Goal: Task Accomplishment & Management: Manage account settings

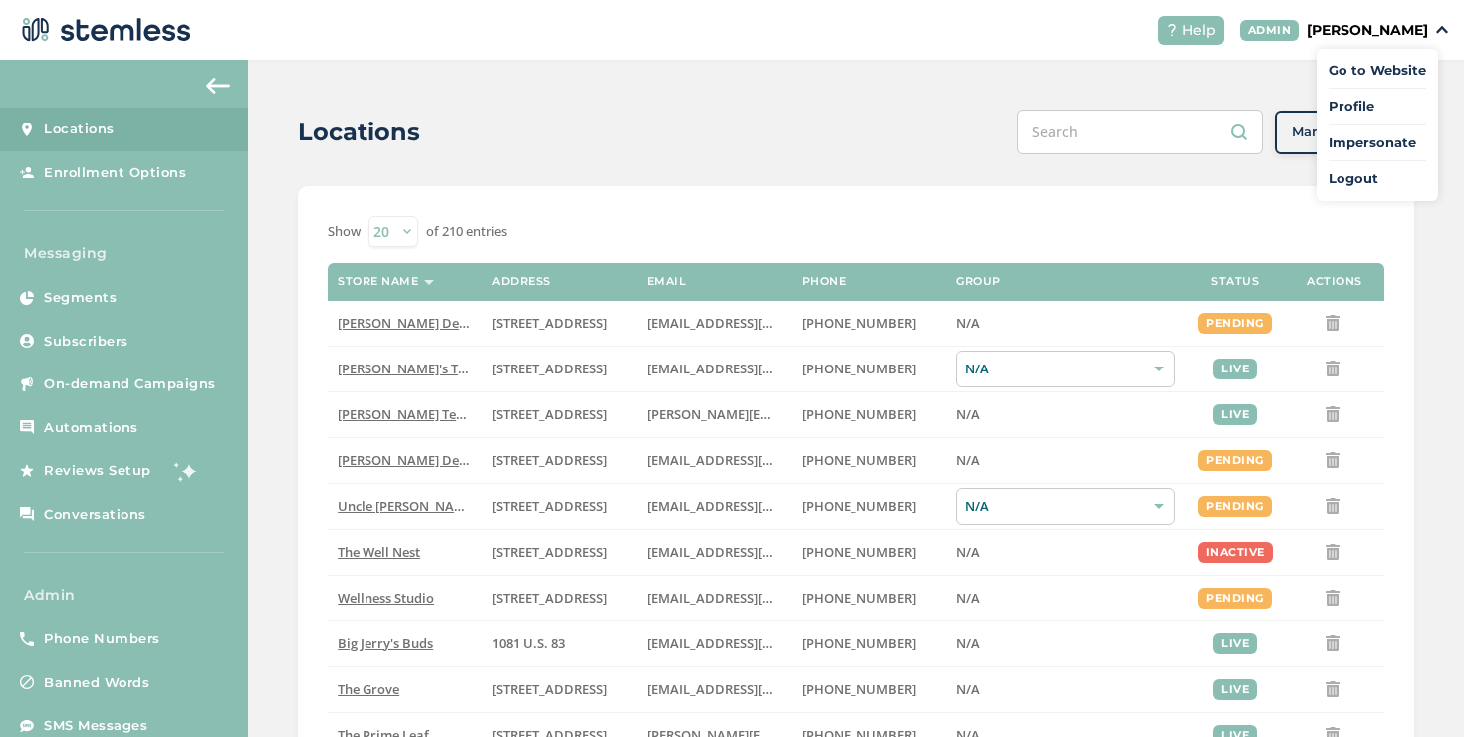
click at [1336, 142] on span "Impersonate" at bounding box center [1377, 143] width 98 height 20
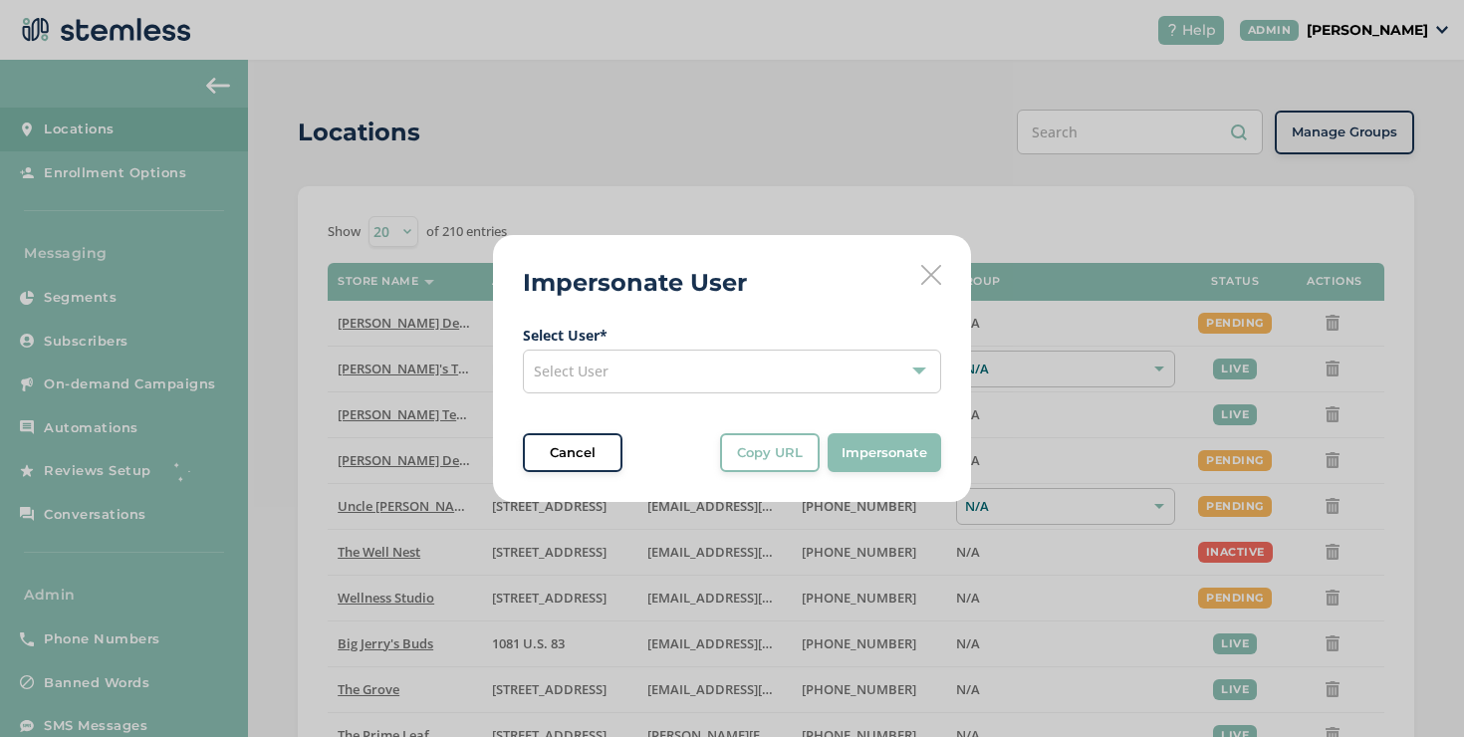
click at [691, 372] on div "Select User" at bounding box center [732, 371] width 418 height 44
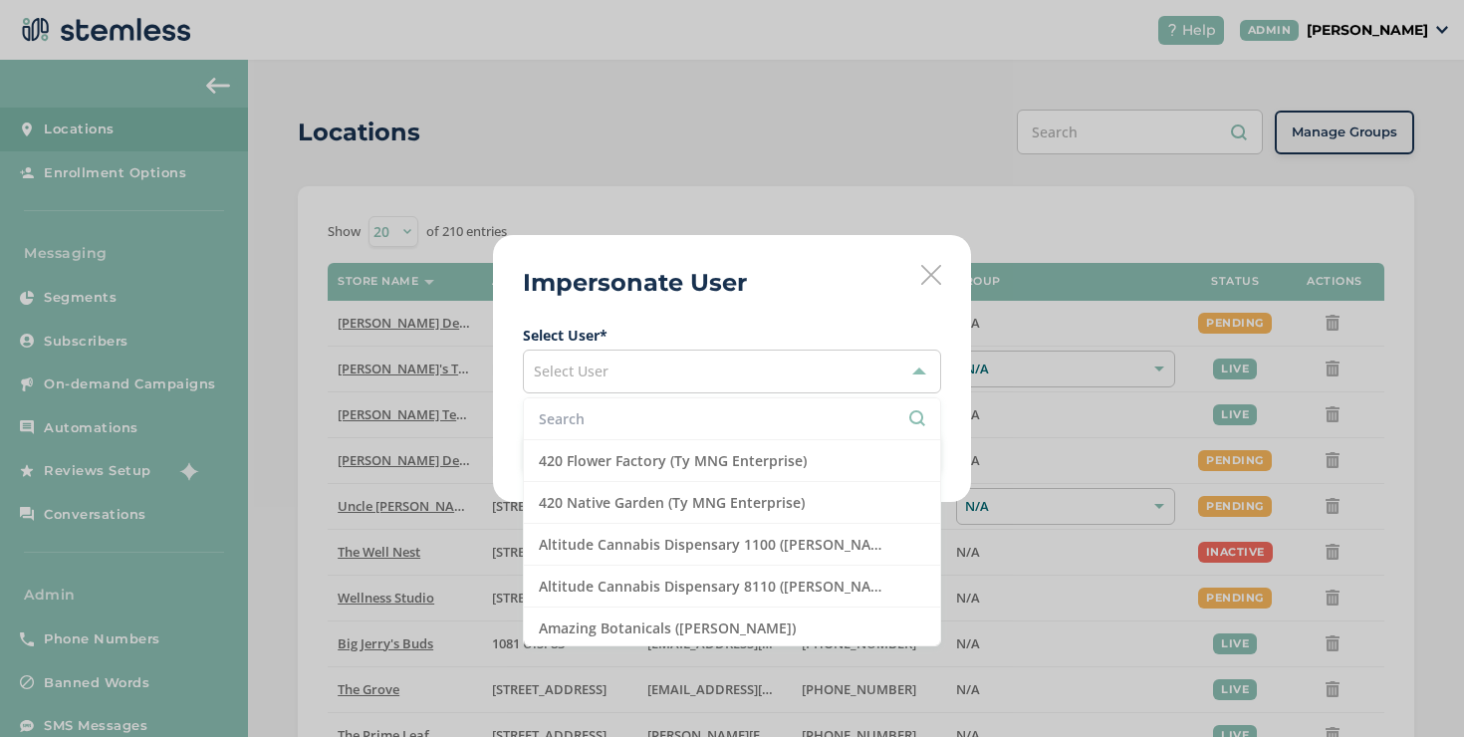
click at [670, 401] on li at bounding box center [732, 419] width 416 height 42
click at [669, 408] on input "text" at bounding box center [732, 418] width 386 height 21
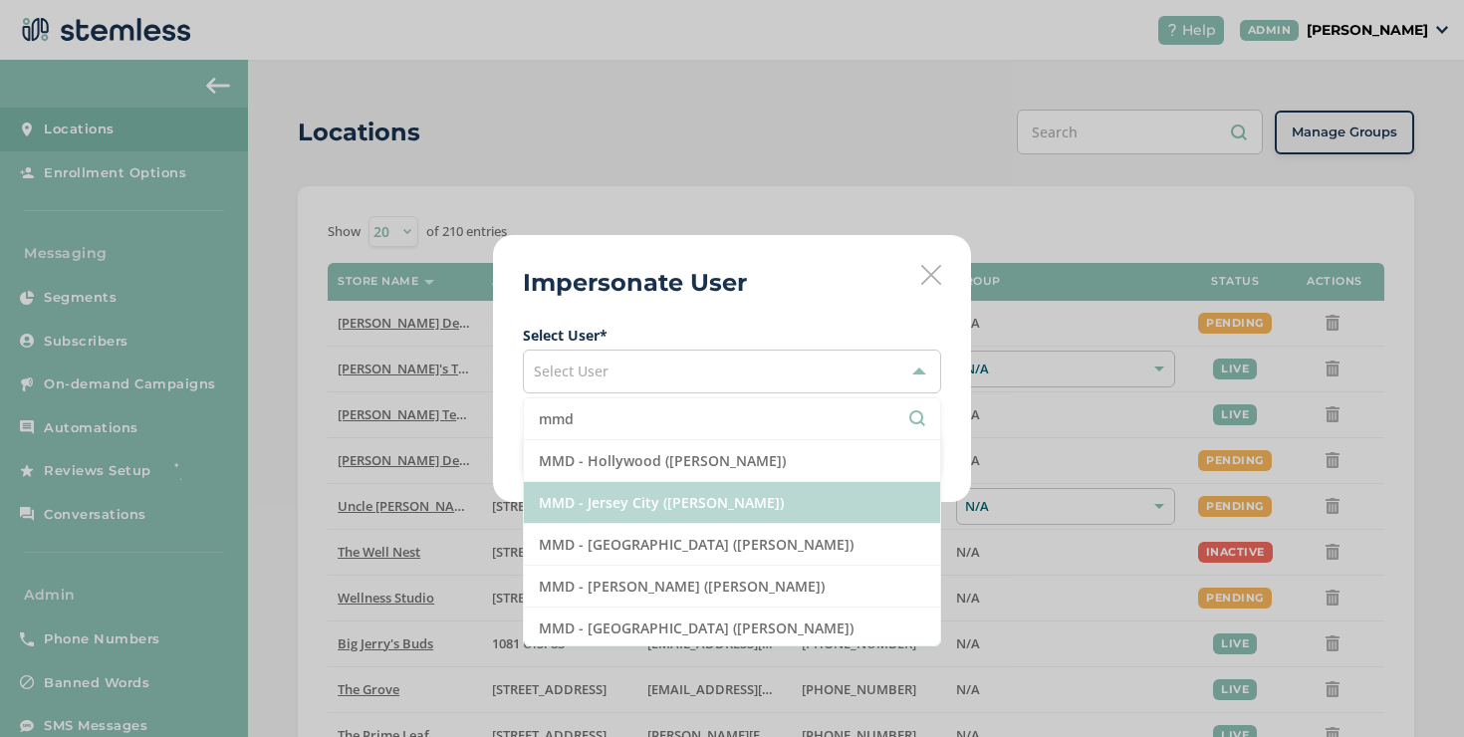
type input "mmd"
click at [647, 506] on li "MMD - Jersey City ([PERSON_NAME])" at bounding box center [732, 503] width 416 height 42
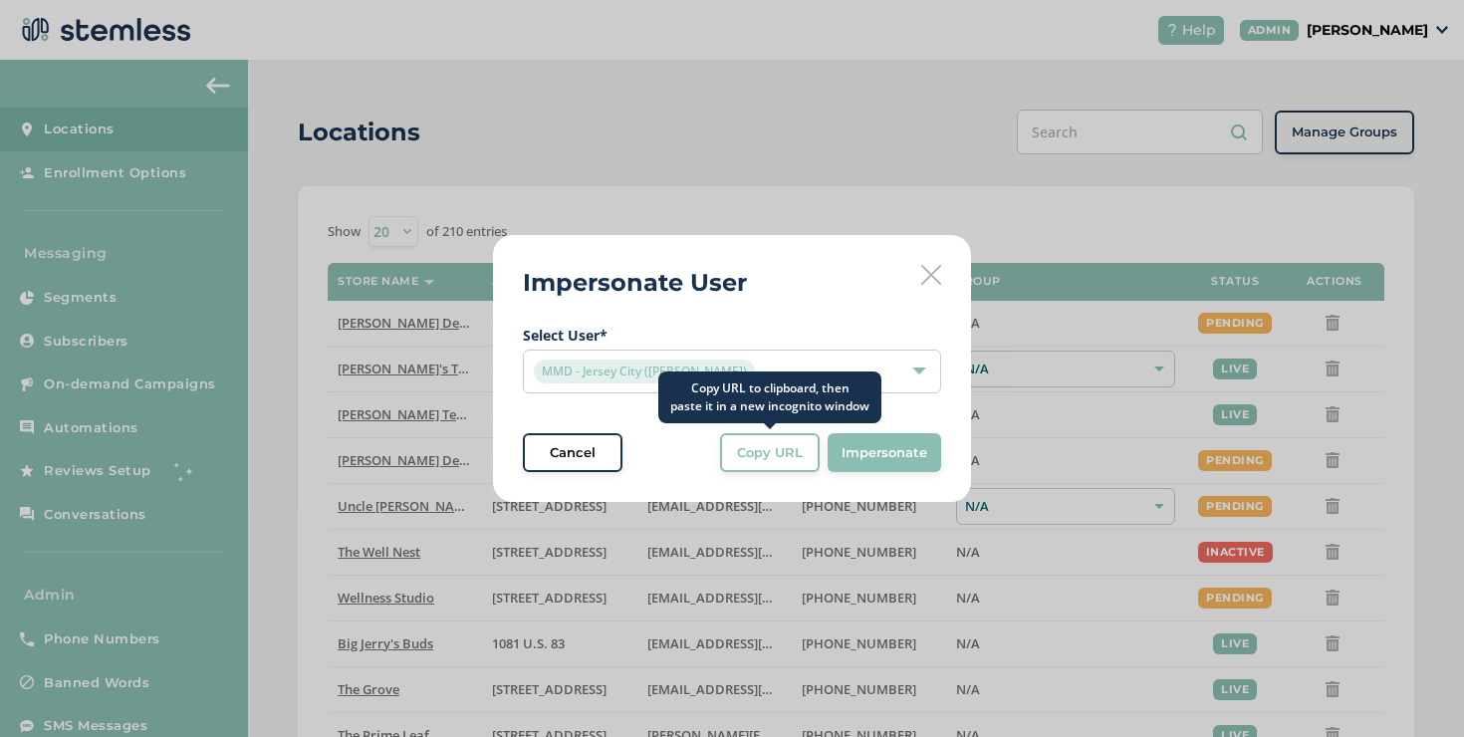
click at [761, 469] on button "Copy URL" at bounding box center [770, 453] width 100 height 40
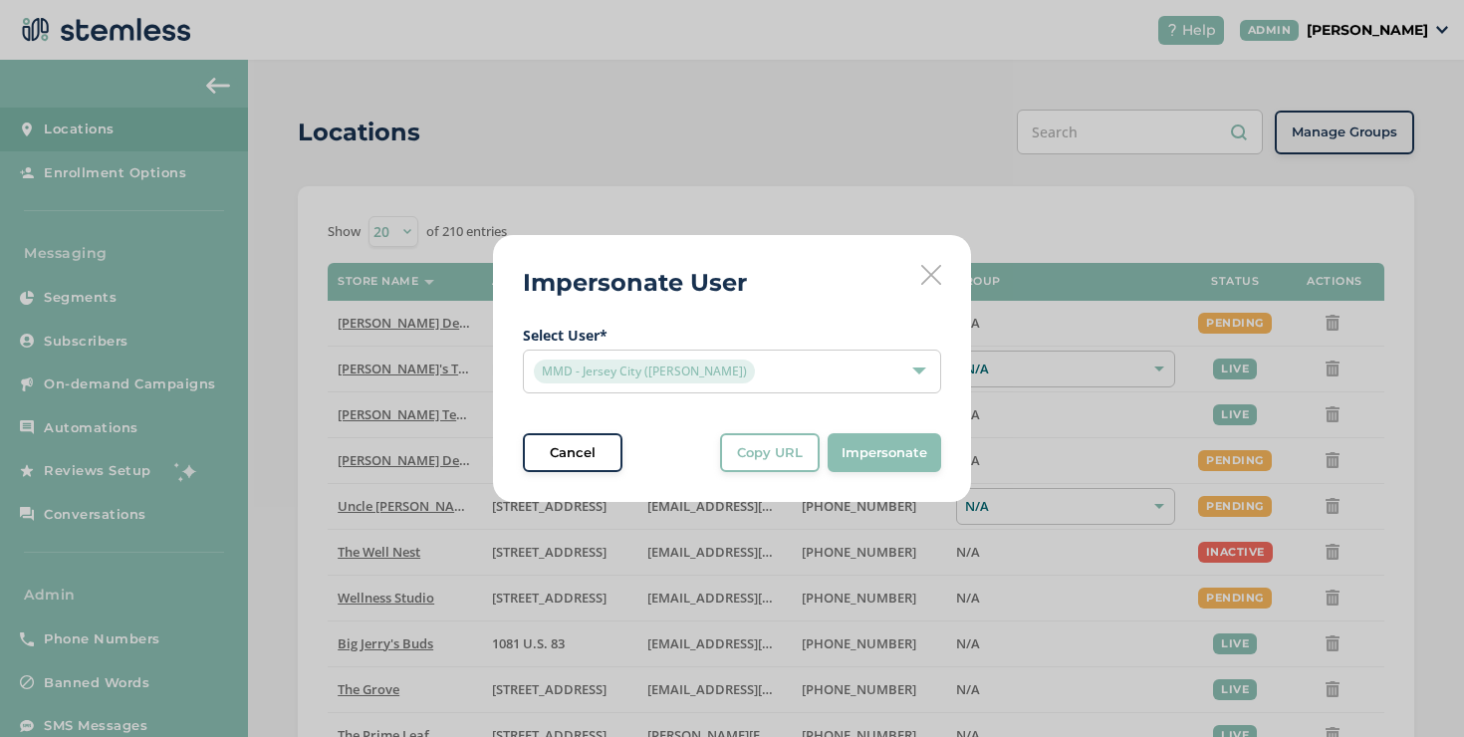
click at [937, 268] on icon at bounding box center [931, 275] width 20 height 20
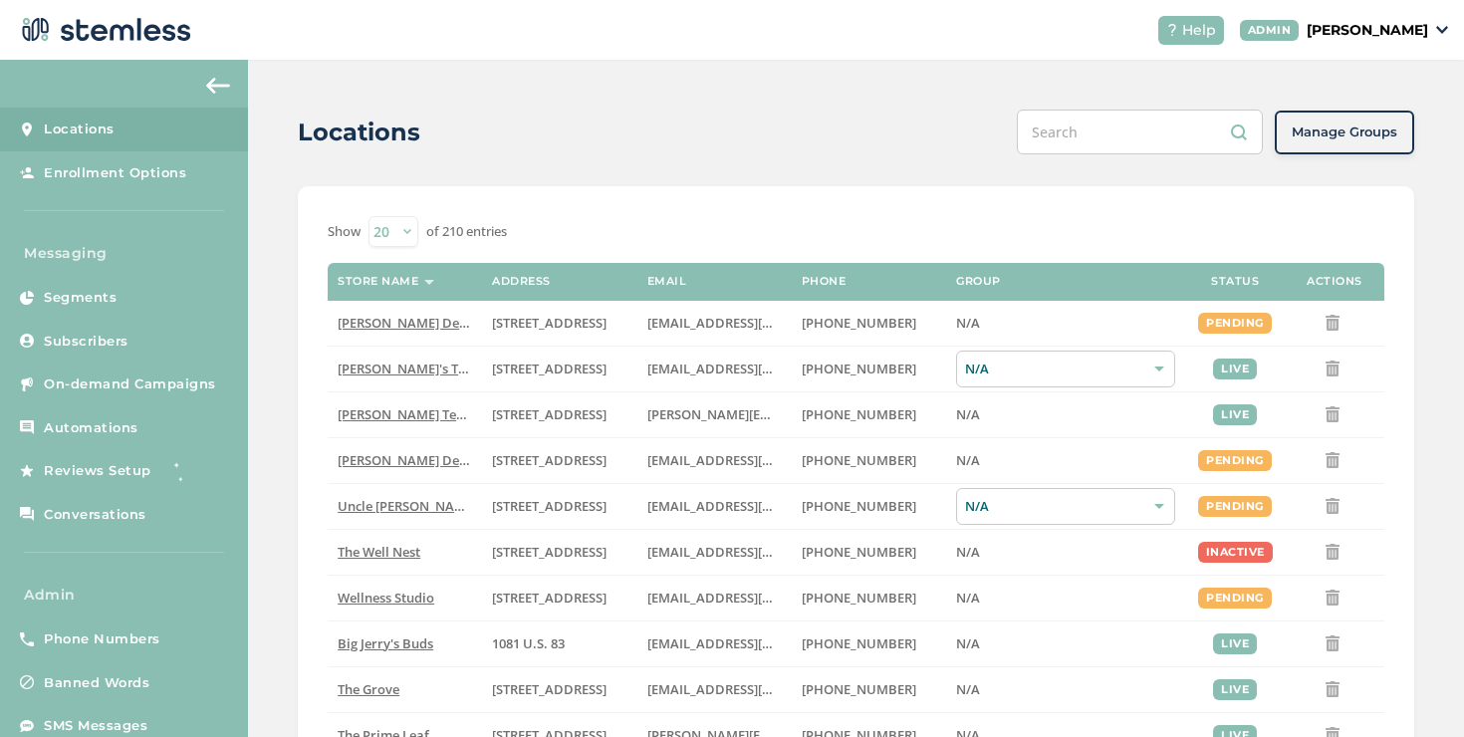
click at [1066, 123] on input "text" at bounding box center [1140, 132] width 246 height 45
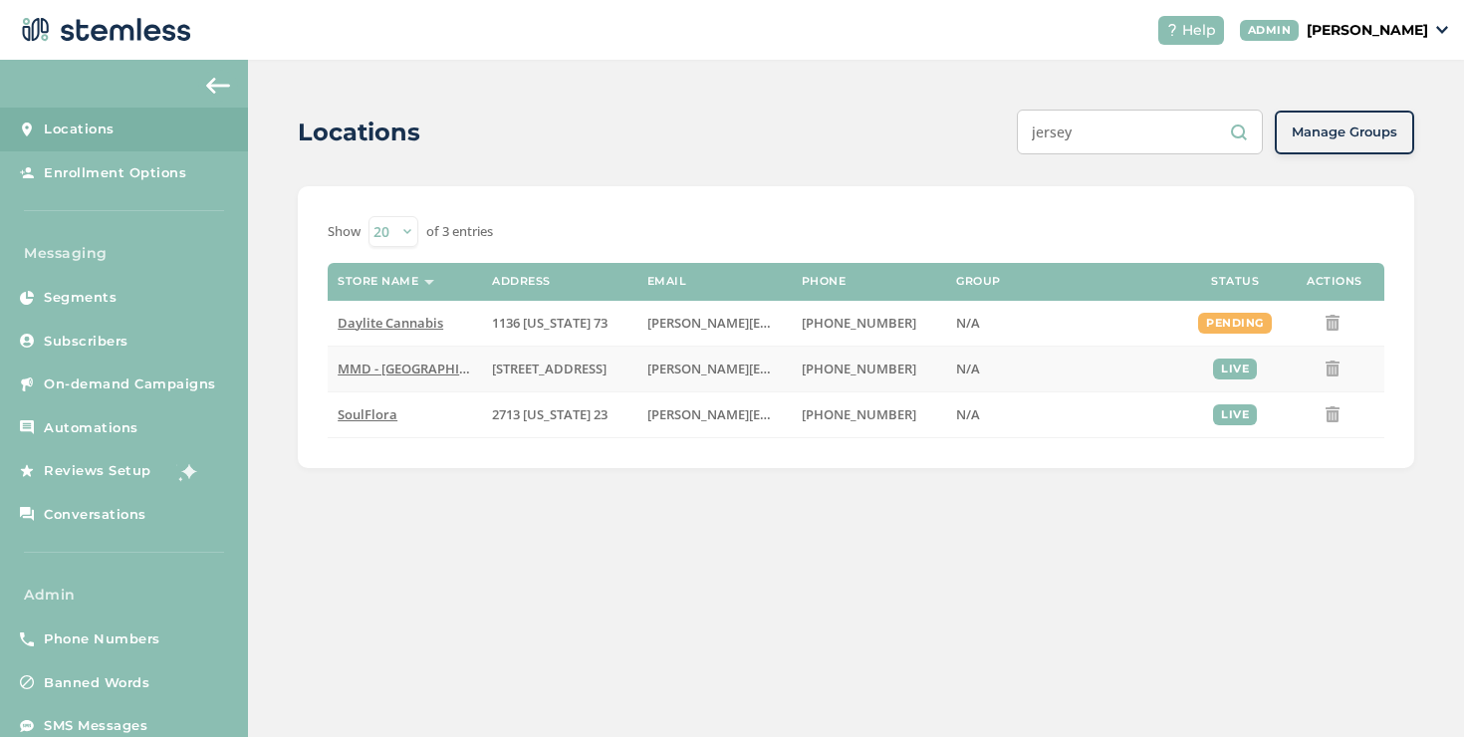
type input "jersey"
click at [428, 364] on span "MMD - [GEOGRAPHIC_DATA]" at bounding box center [425, 368] width 174 height 18
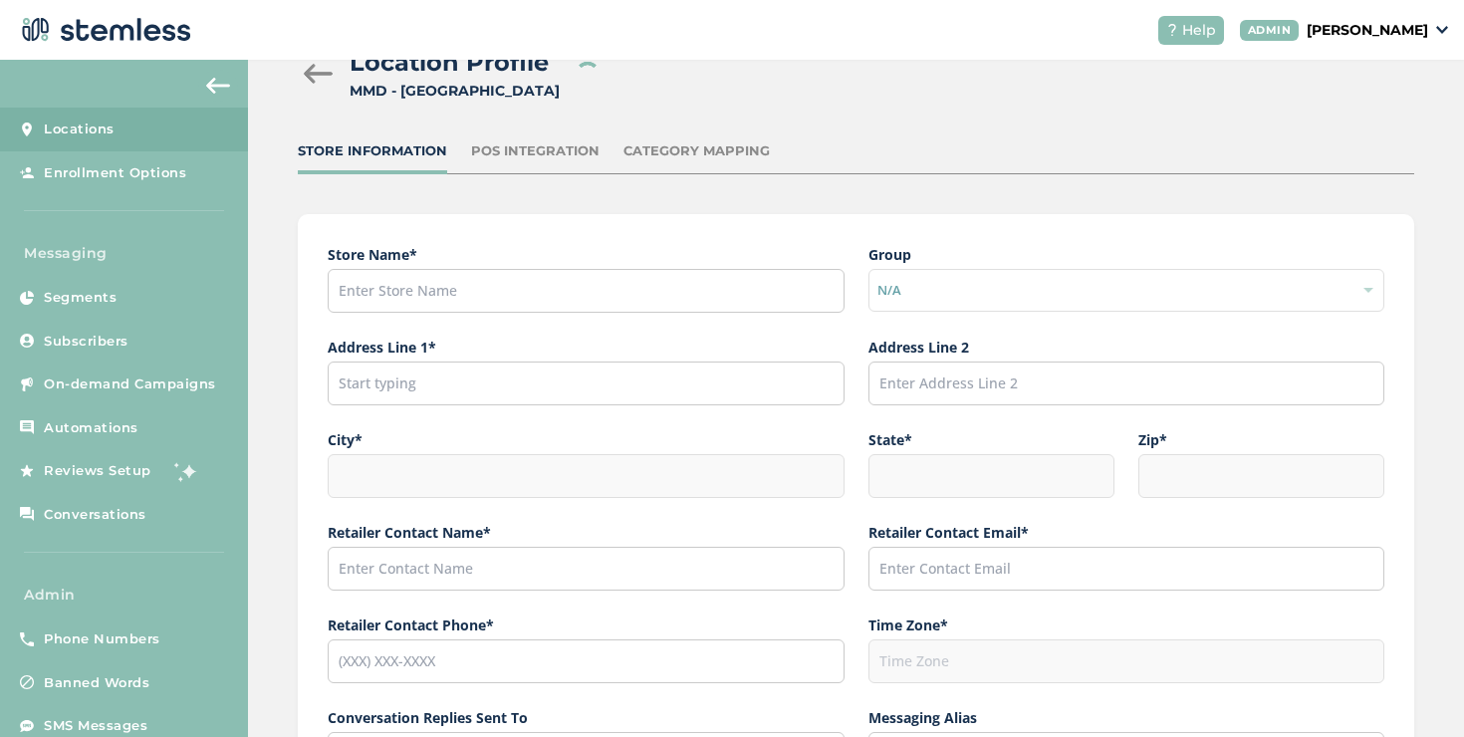
type input "MMD - [GEOGRAPHIC_DATA]"
type input "[STREET_ADDRESS]"
type input "[GEOGRAPHIC_DATA]"
type input "NJ"
type input "07306"
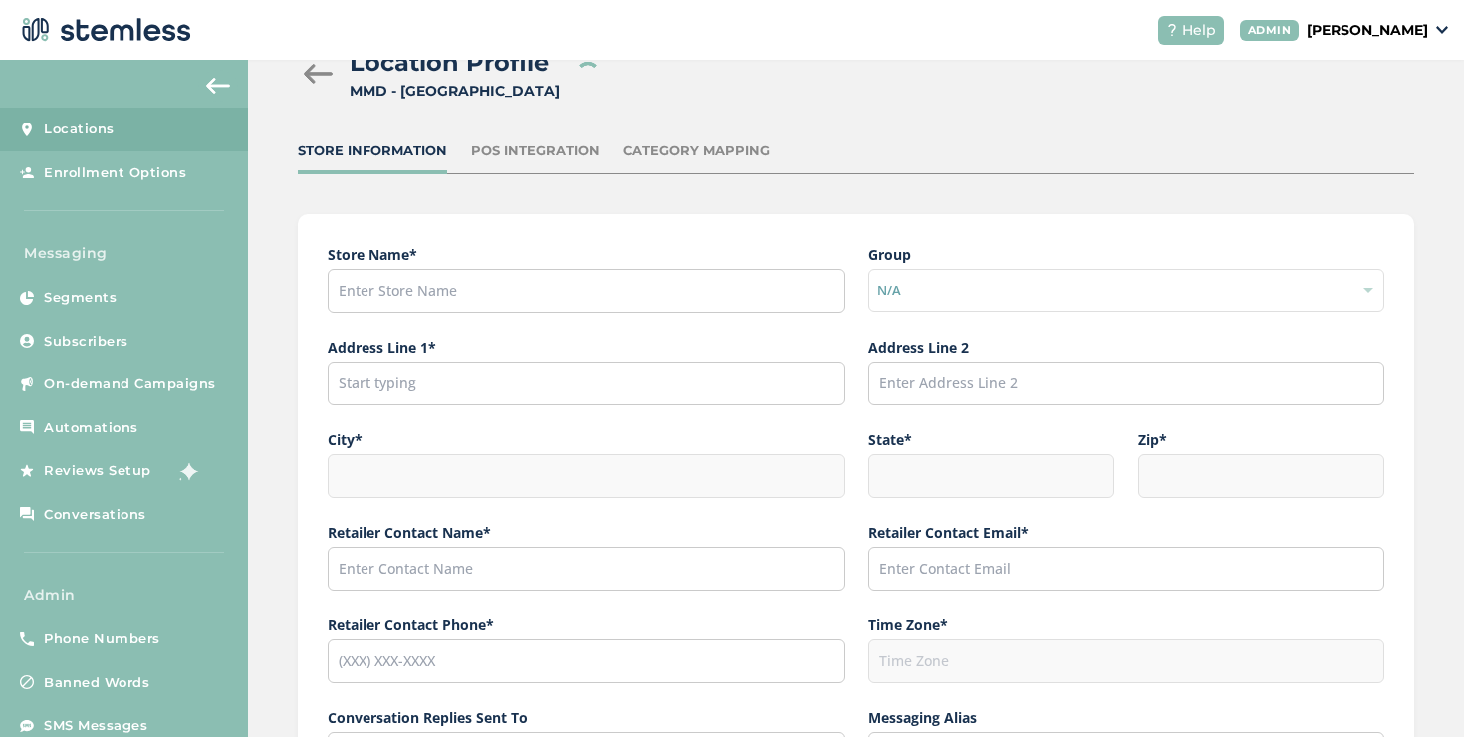
type input "[PERSON_NAME]"
type input "[PERSON_NAME][EMAIL_ADDRESS][DOMAIN_NAME]"
type input "[PHONE_NUMBER]"
type input "America/New_York"
type input "MMD"
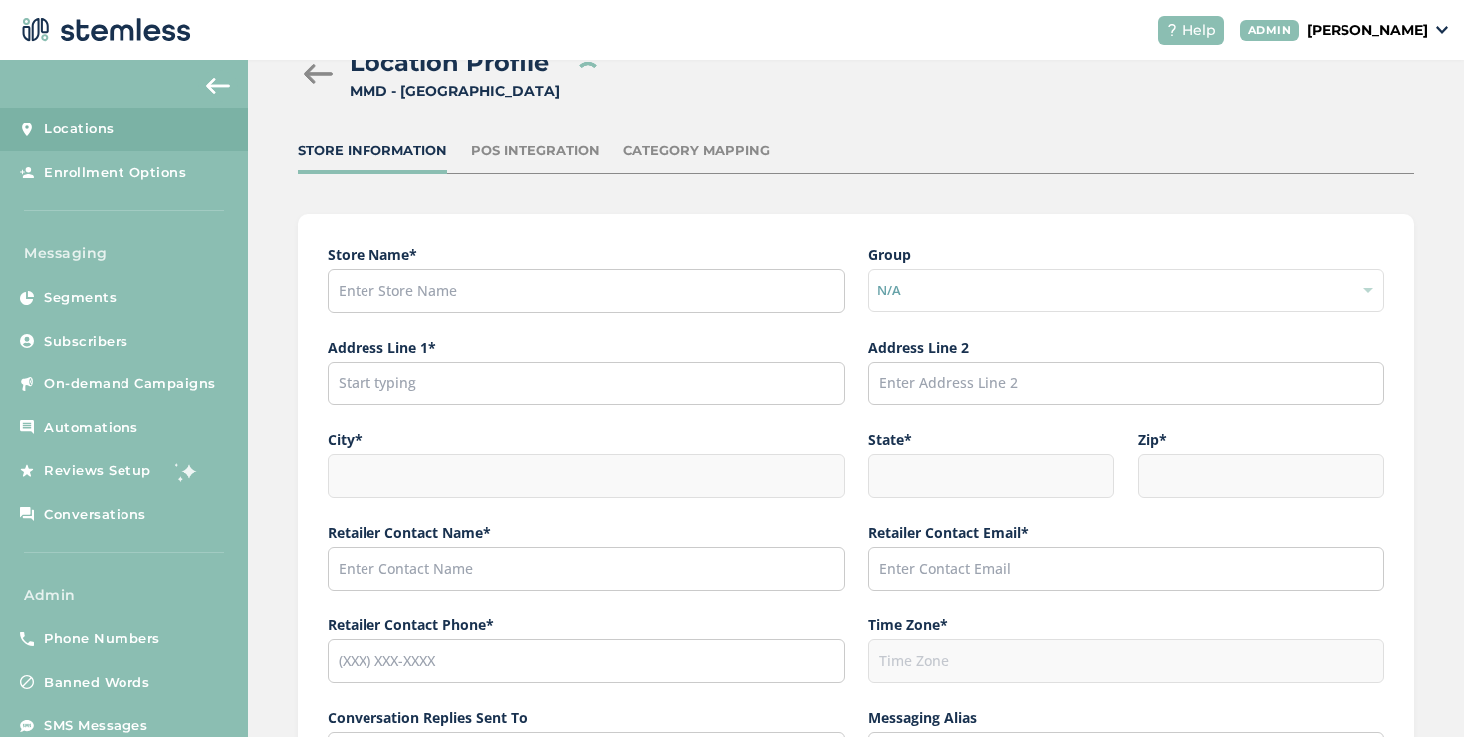
type input "[URL][DOMAIN_NAME]"
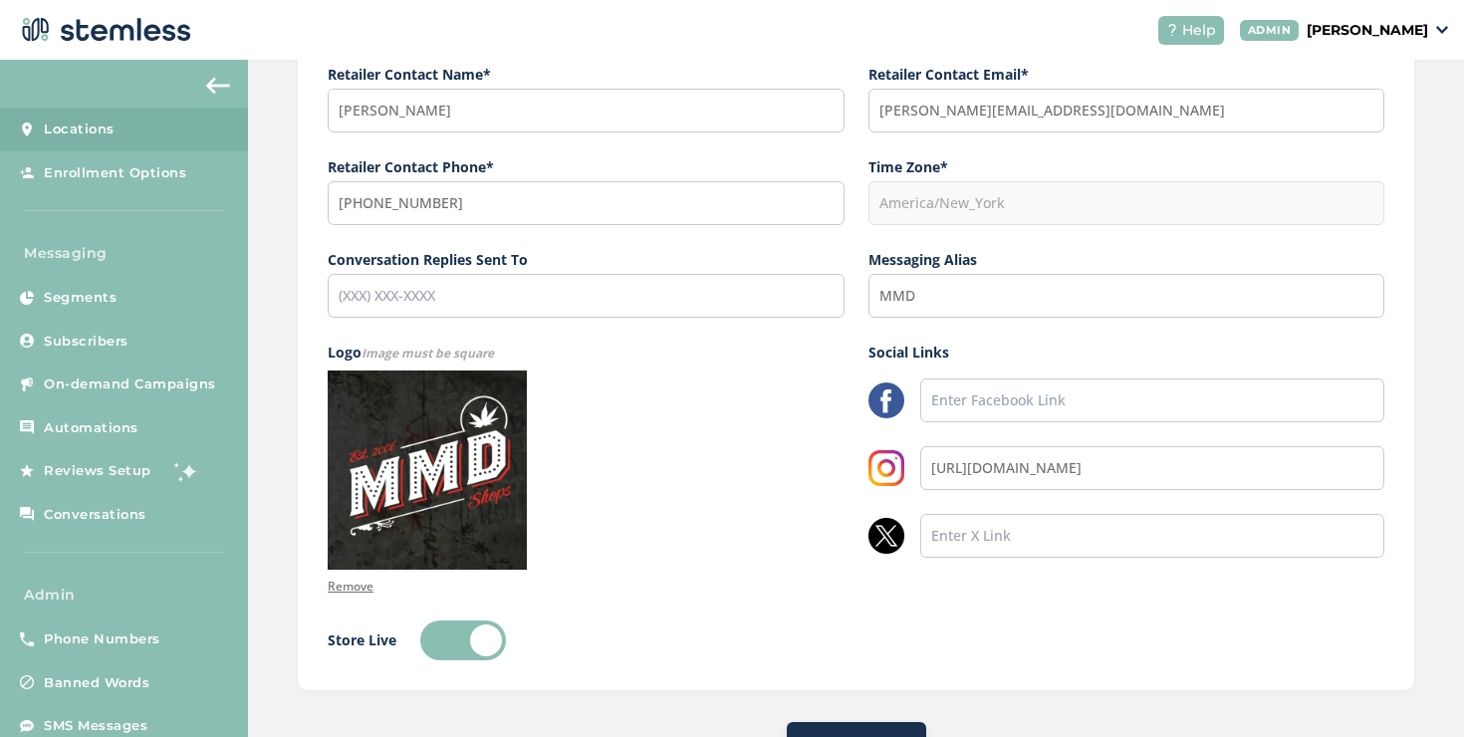
scroll to position [553, 0]
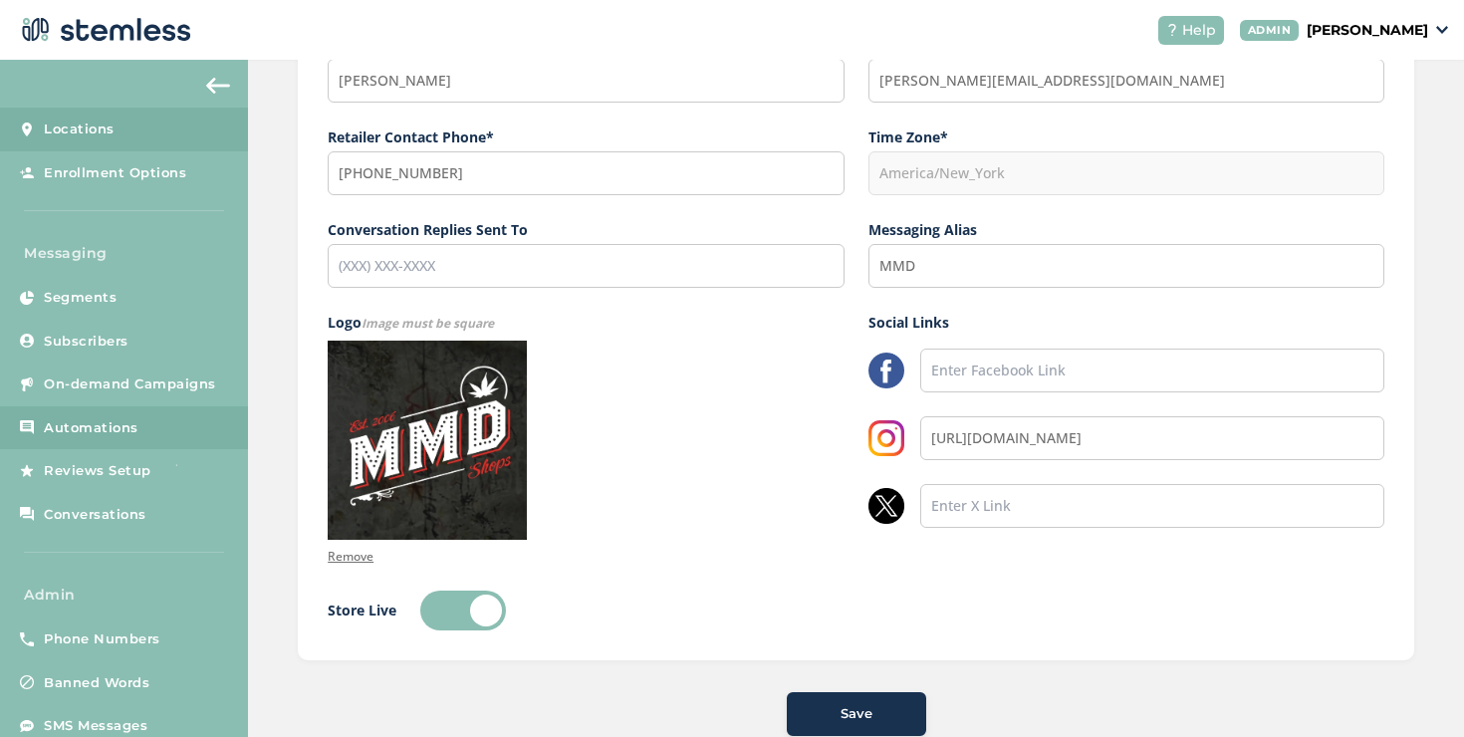
click at [199, 432] on link "Automations" at bounding box center [124, 428] width 248 height 44
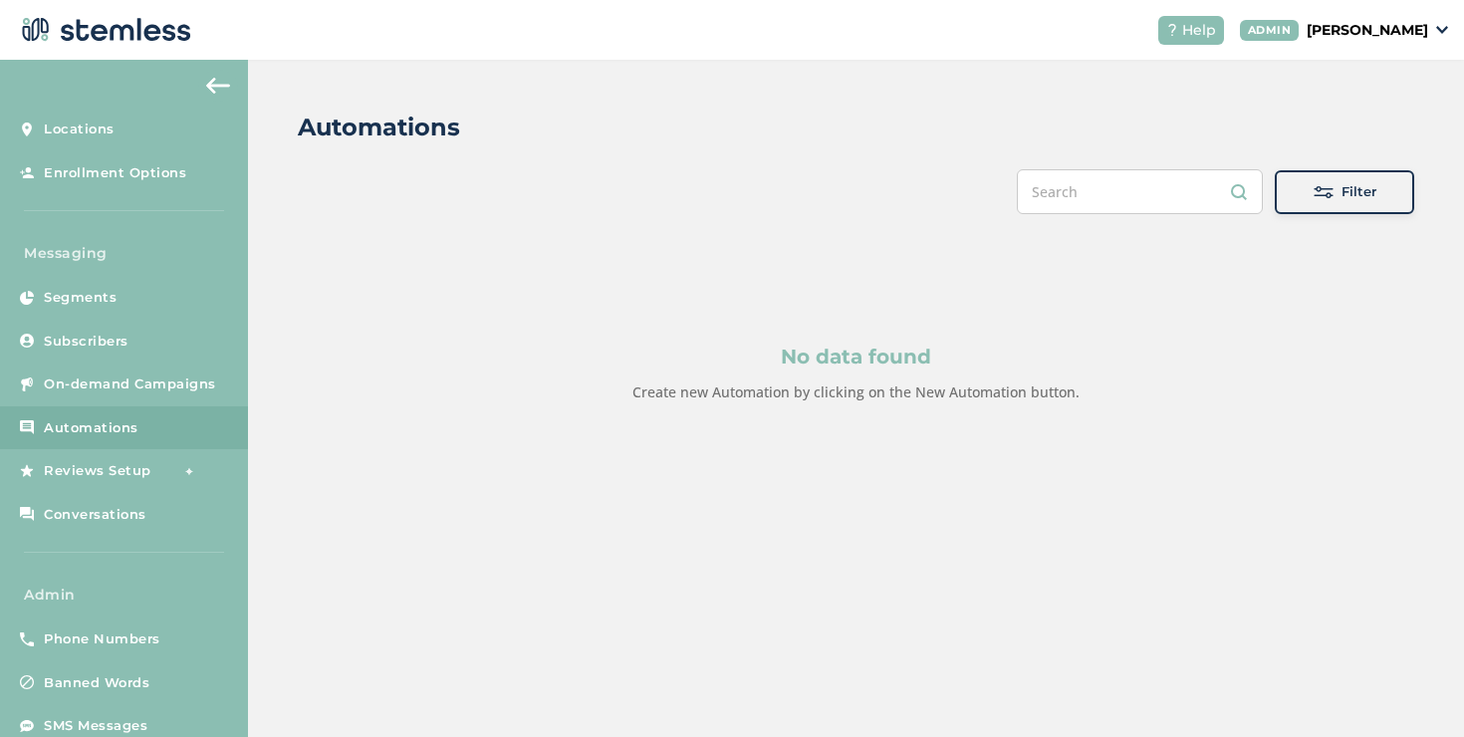
click at [1299, 195] on div "Filter" at bounding box center [1344, 192] width 108 height 20
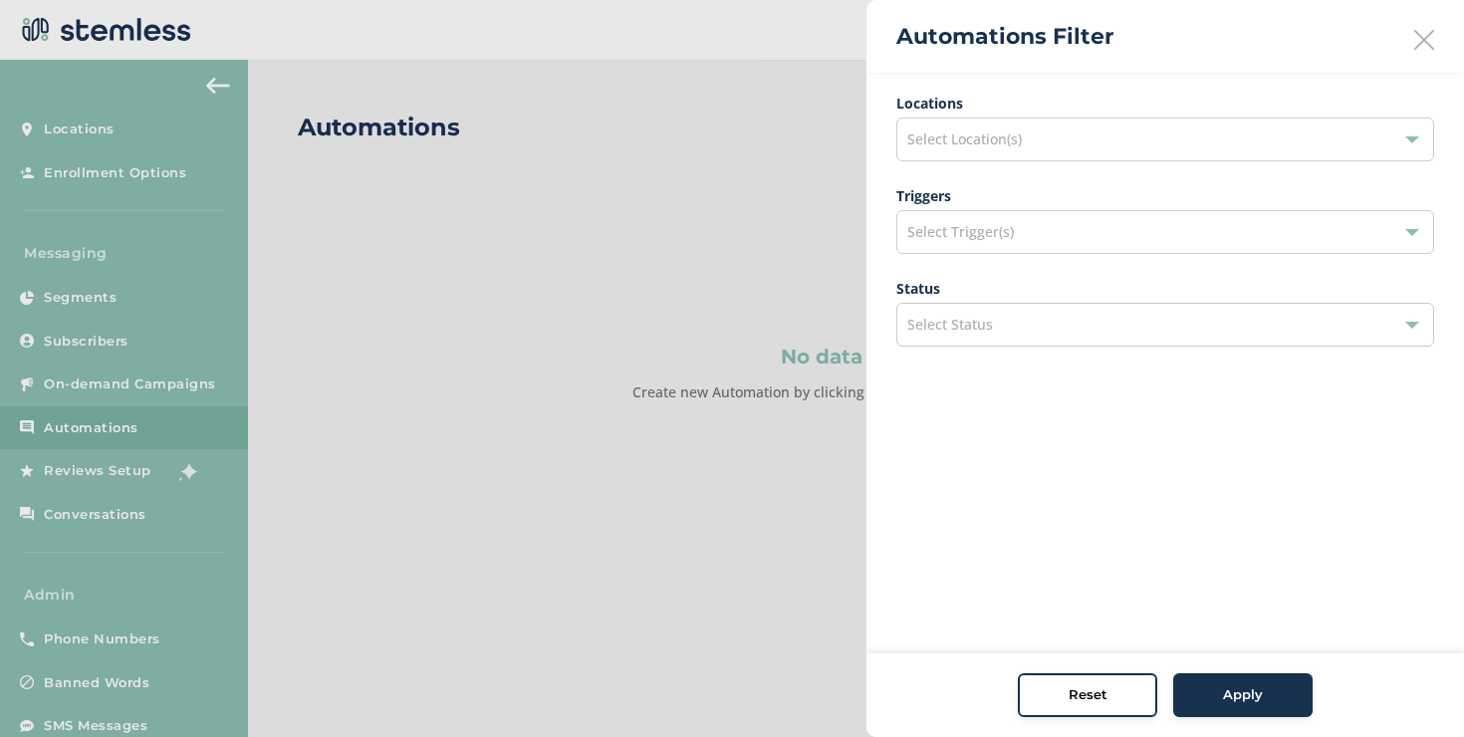
click at [1180, 151] on div "Select Location(s)" at bounding box center [1165, 139] width 538 height 44
